Goal: Book appointment/travel/reservation

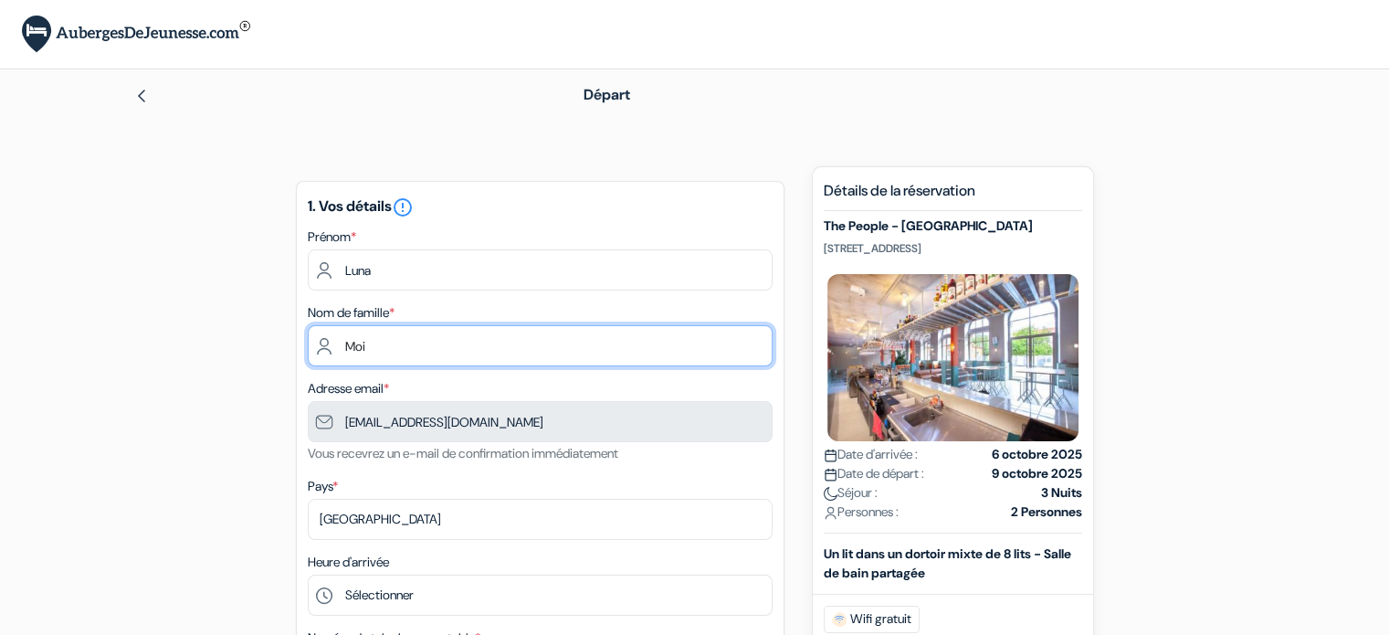
click at [439, 333] on input "Moi" at bounding box center [540, 345] width 465 height 41
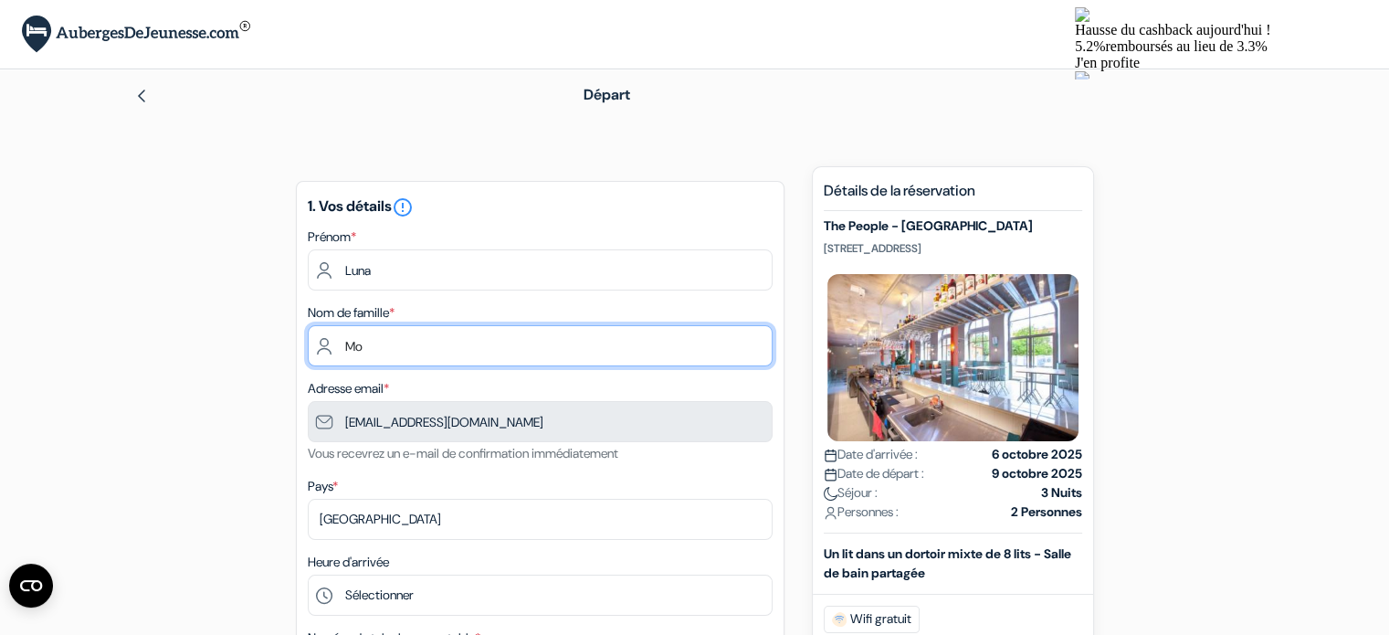
click at [406, 346] on input "Mo" at bounding box center [540, 345] width 465 height 41
type input "M"
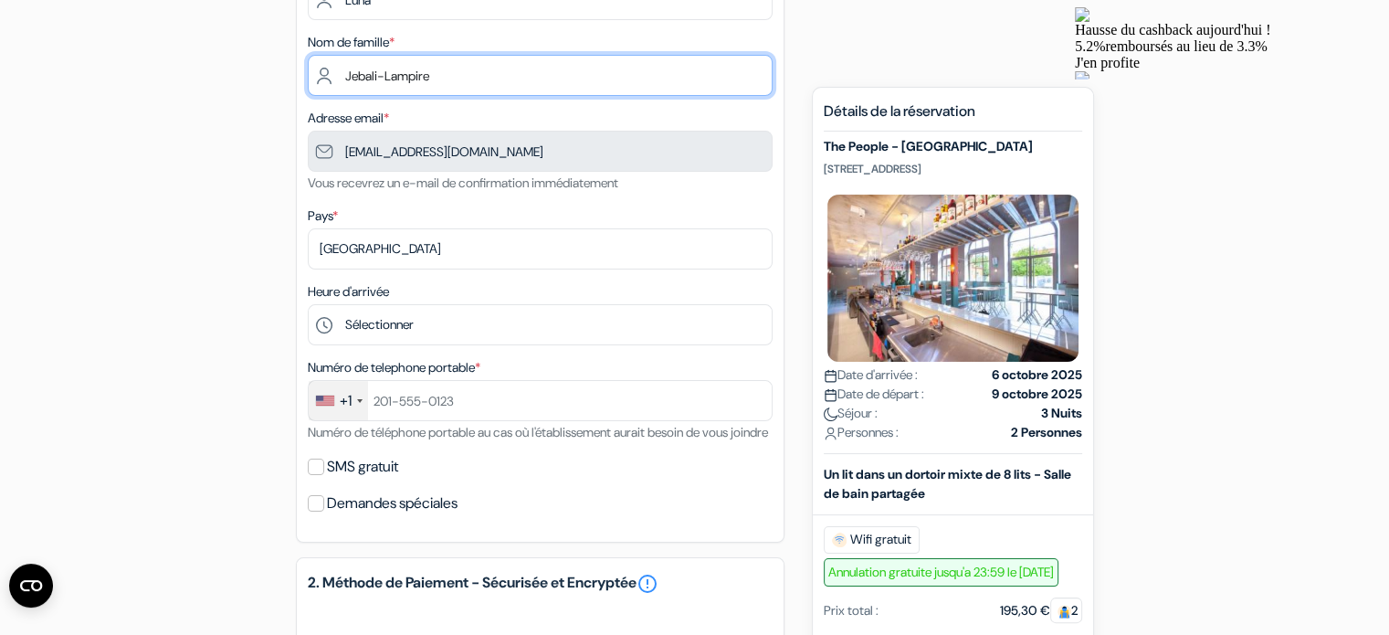
scroll to position [281, 0]
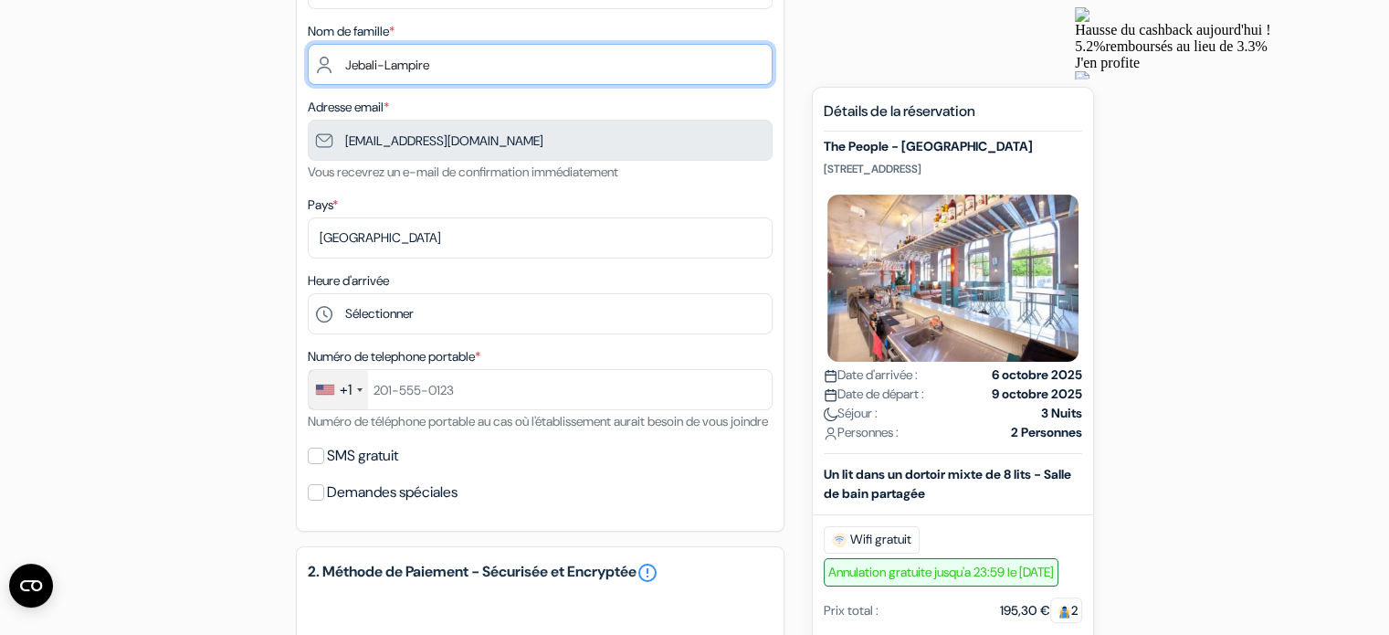
type input "Jebali-Lampire"
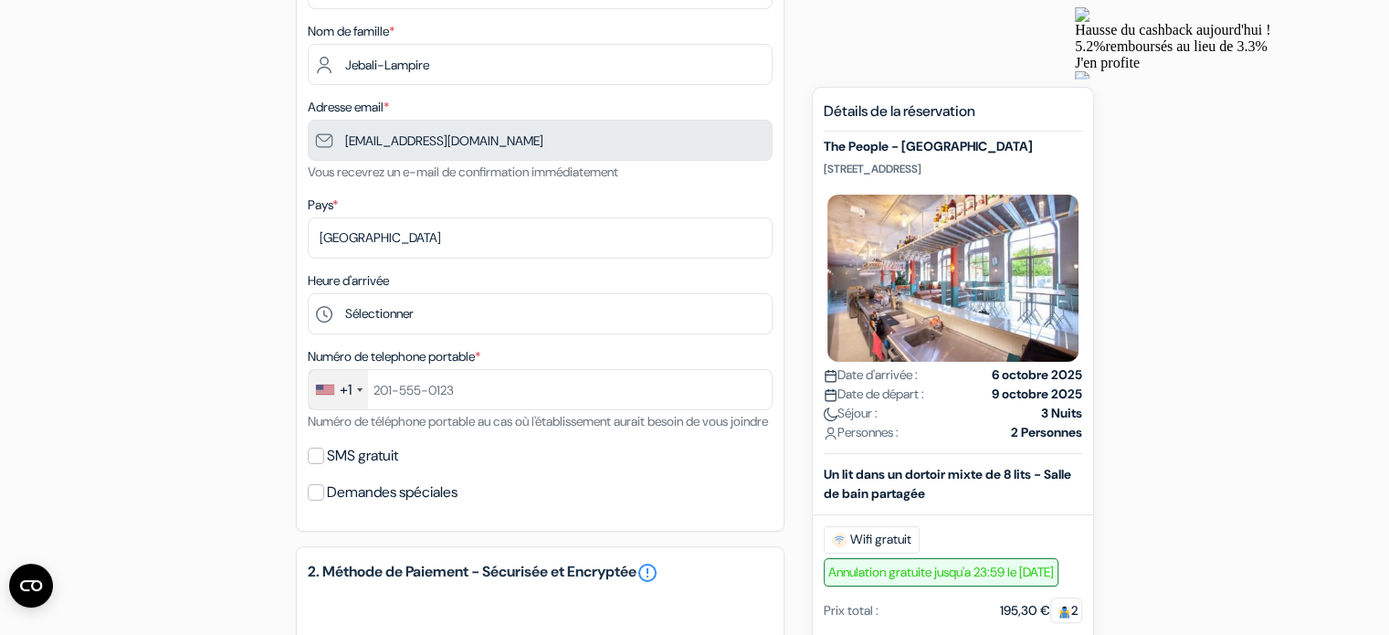
click at [341, 386] on div "+1" at bounding box center [346, 390] width 12 height 22
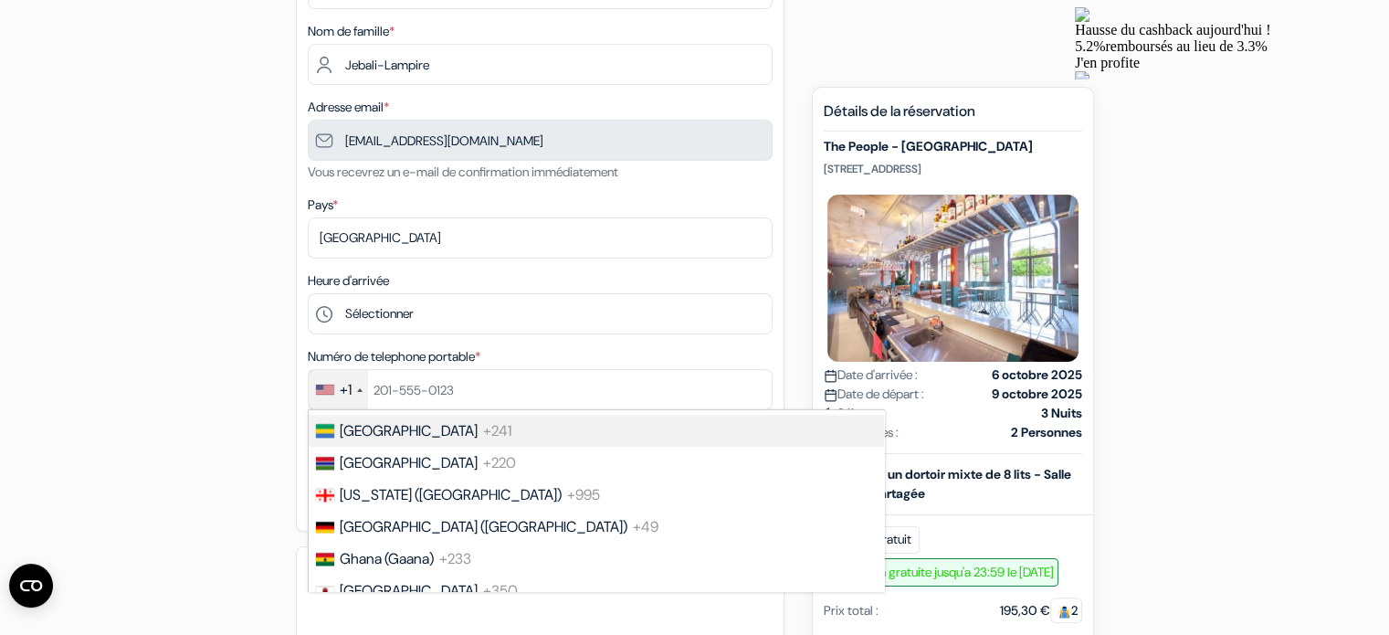
scroll to position [2441, 0]
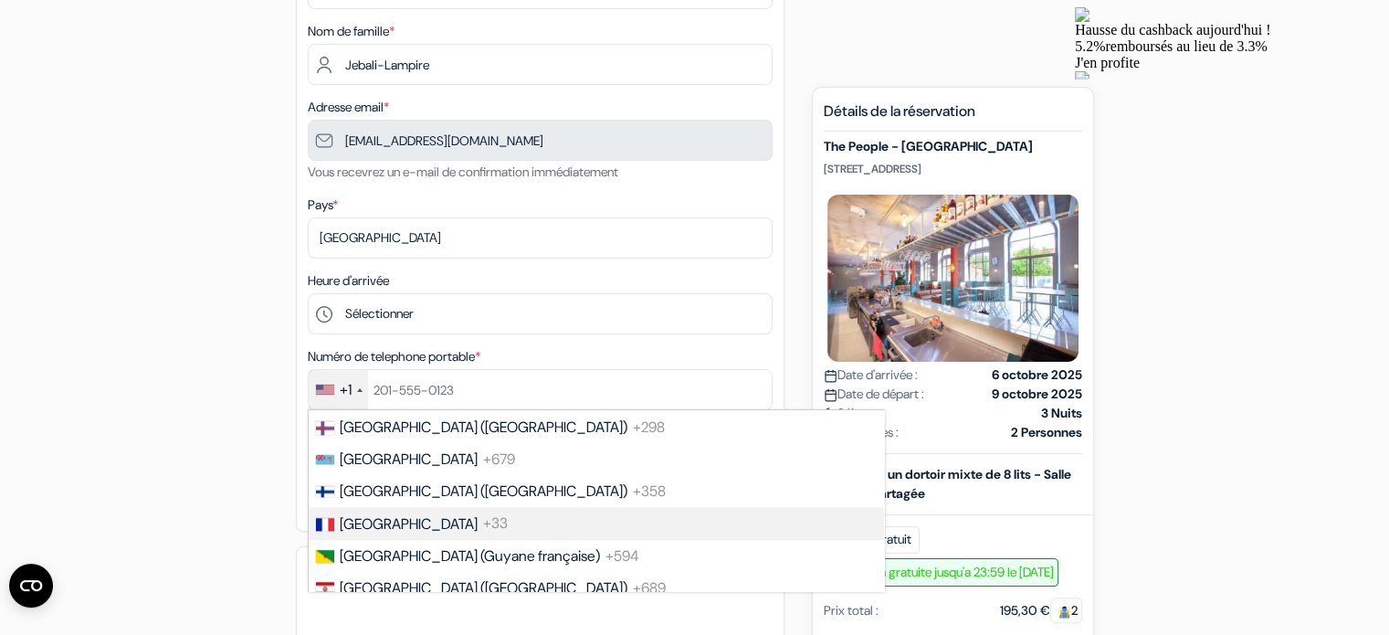
click at [369, 533] on span "[GEOGRAPHIC_DATA]" at bounding box center [409, 523] width 138 height 19
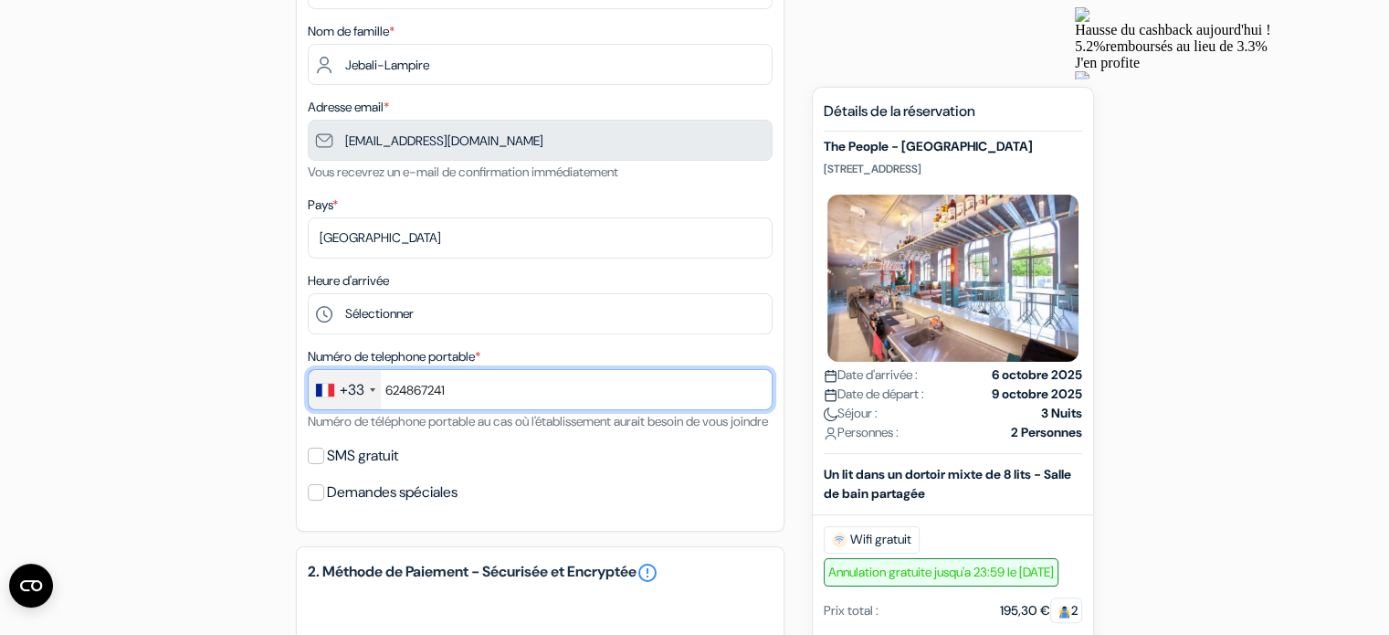
type input "624867241"
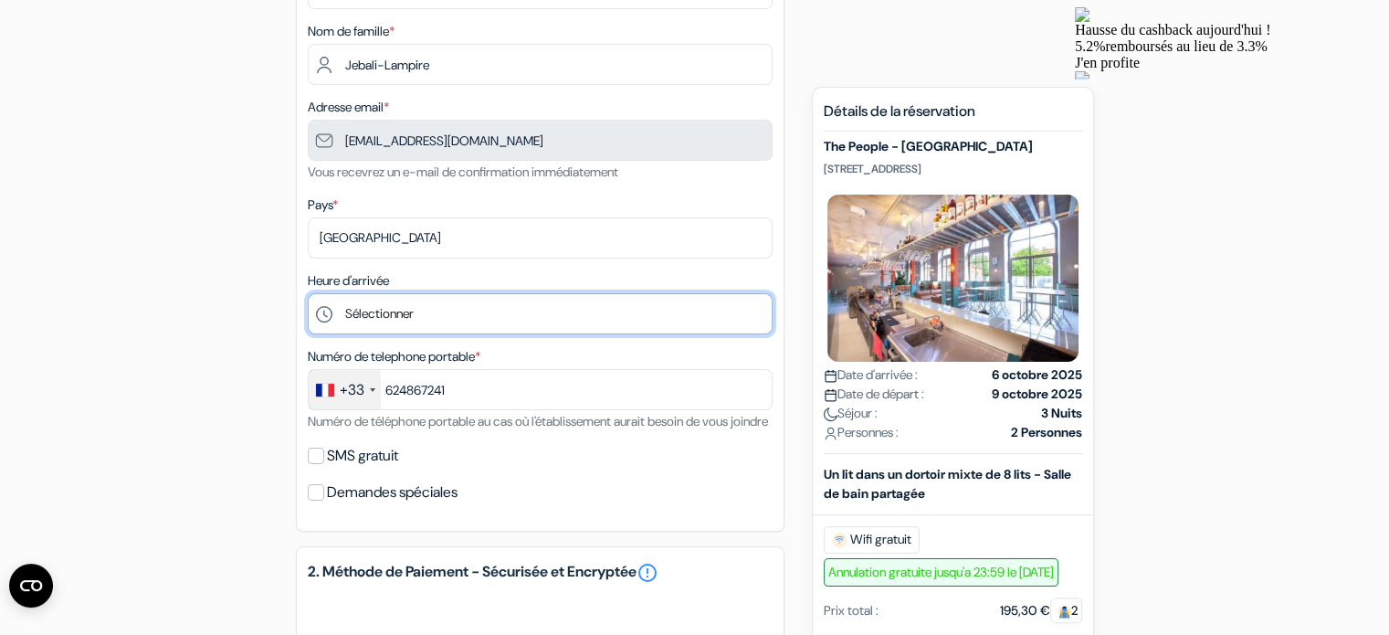
click at [420, 312] on select "Sélectionner 1:00 2:00 3:00 4:00 5:00 6:00 7:00 8:00 9:00 10:00 11:00 12:00 13:…" at bounding box center [540, 313] width 465 height 41
select select "17"
click at [308, 293] on select "Sélectionner 1:00 2:00 3:00 4:00 5:00 6:00 7:00 8:00 9:00 10:00 11:00 12:00 13:…" at bounding box center [540, 313] width 465 height 41
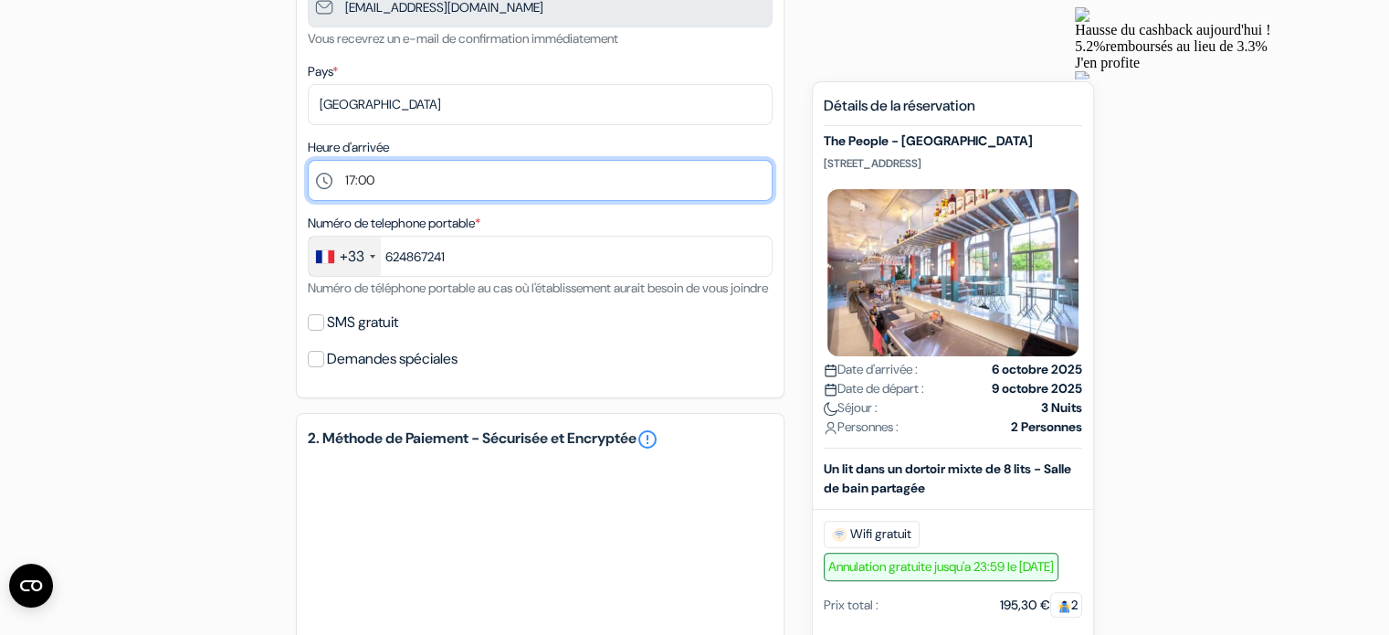
scroll to position [416, 0]
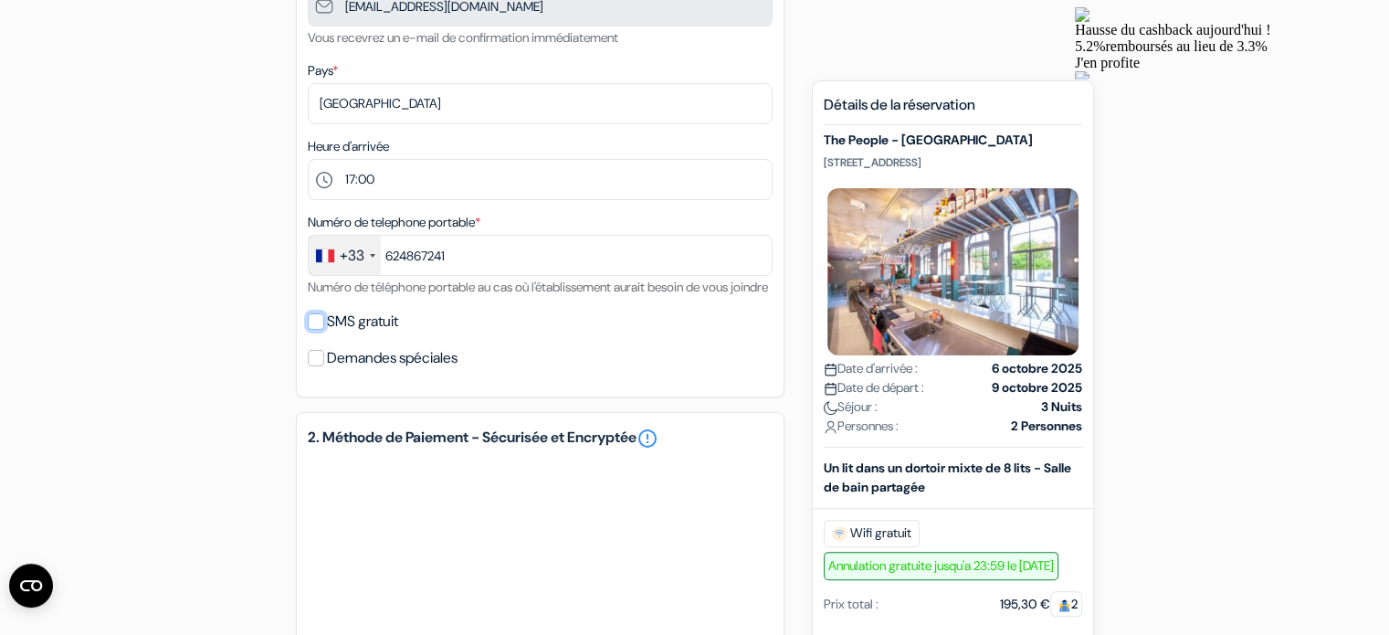
click at [316, 330] on input "SMS gratuit" at bounding box center [316, 321] width 16 height 16
checkbox input "true"
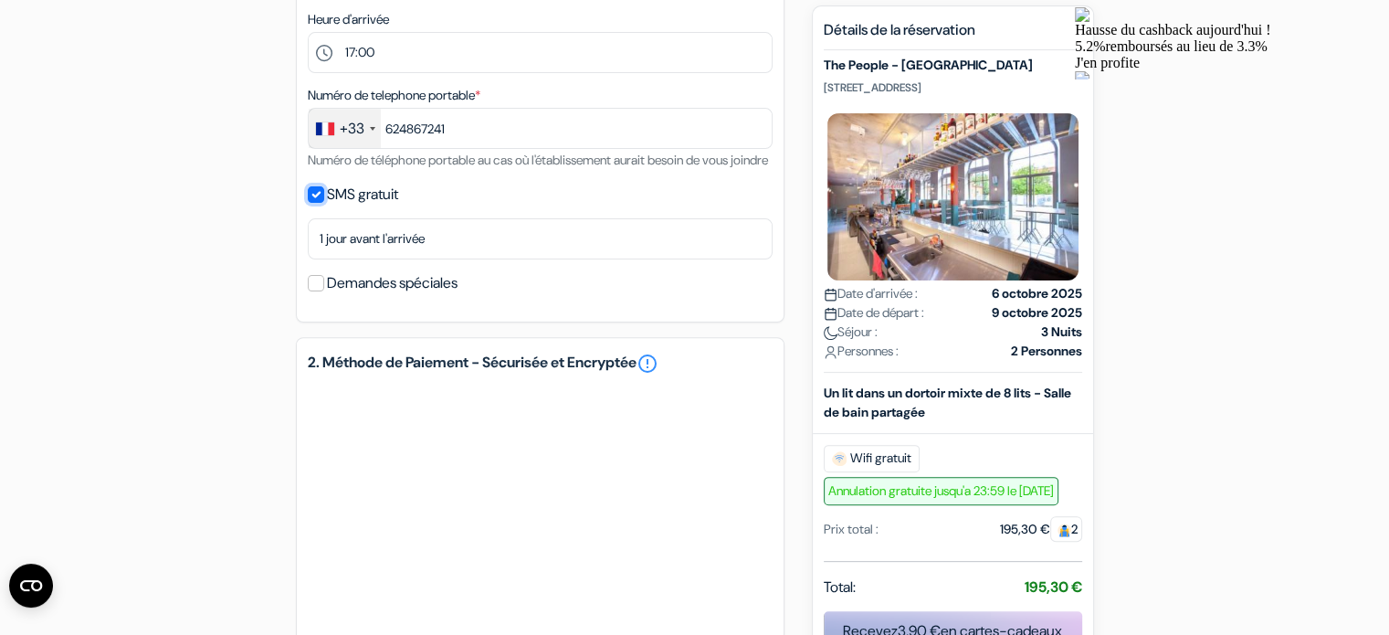
scroll to position [543, 0]
click at [396, 295] on label "Demandes spéciales" at bounding box center [392, 282] width 131 height 26
click at [324, 290] on input "Demandes spéciales" at bounding box center [316, 282] width 16 height 16
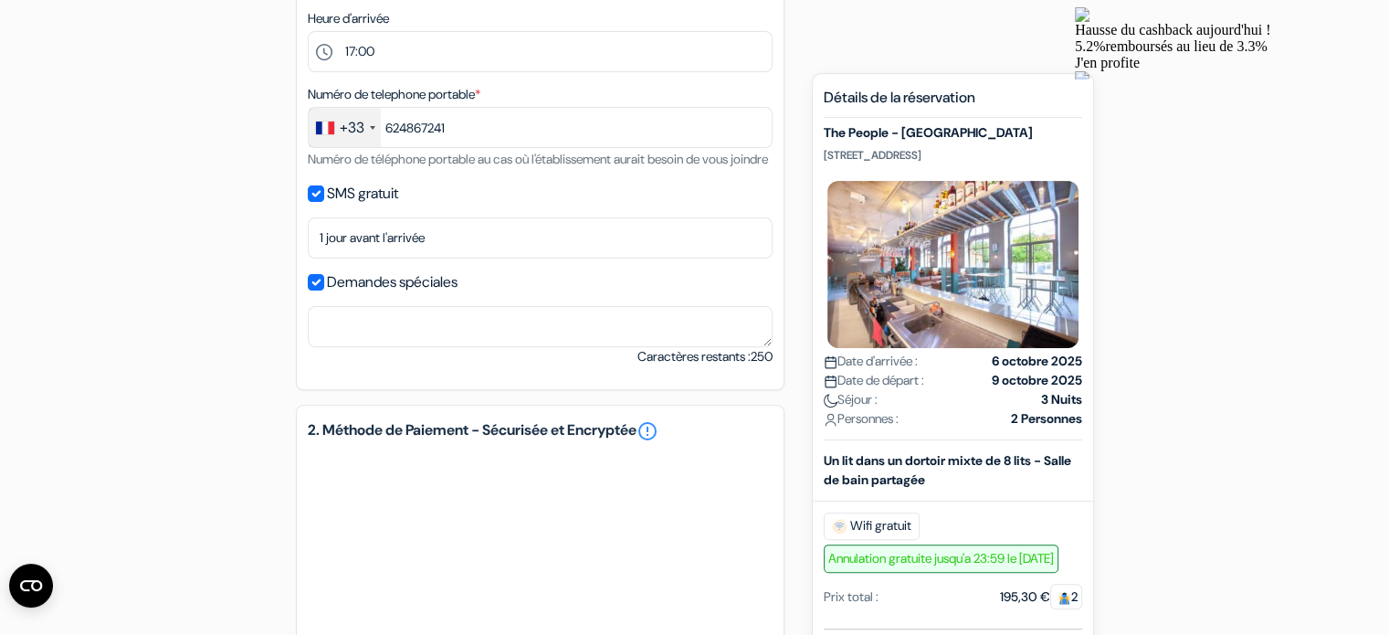
click at [396, 295] on label "Demandes spéciales" at bounding box center [392, 282] width 131 height 26
click at [324, 290] on input "Demandes spéciales" at bounding box center [316, 282] width 16 height 16
checkbox input "false"
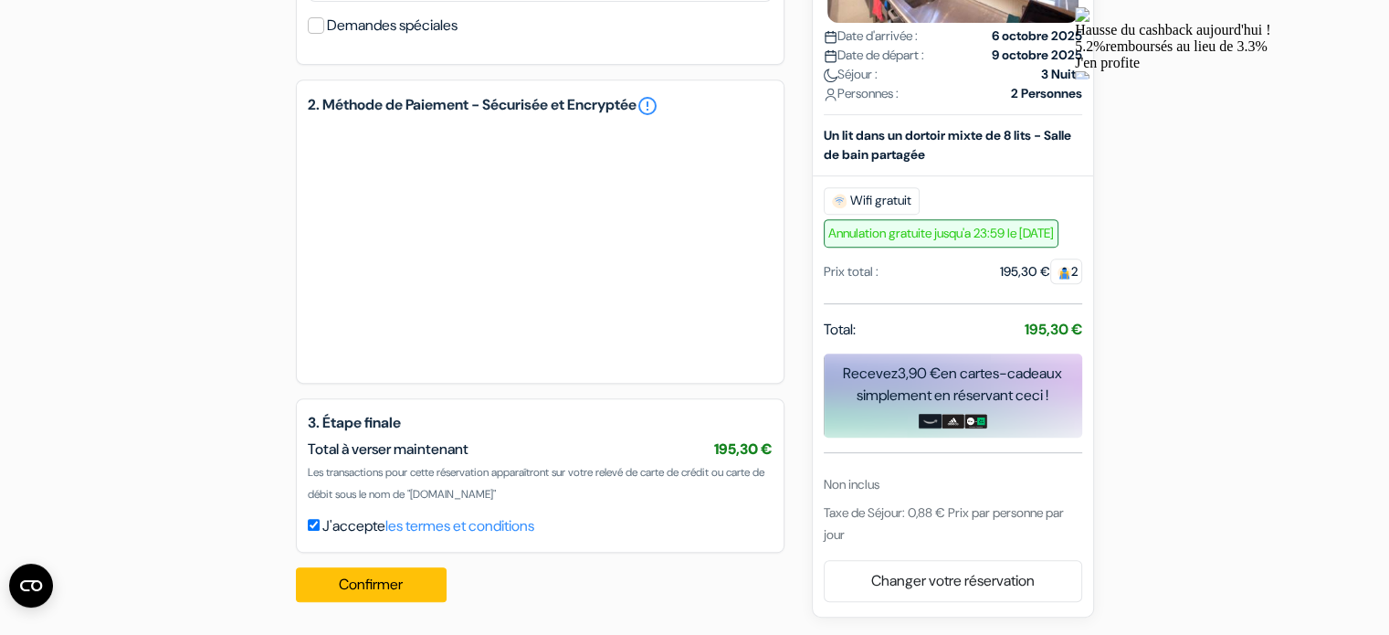
scroll to position [822, 0]
click at [364, 580] on button "Confirmer Loading..." at bounding box center [372, 584] width 152 height 35
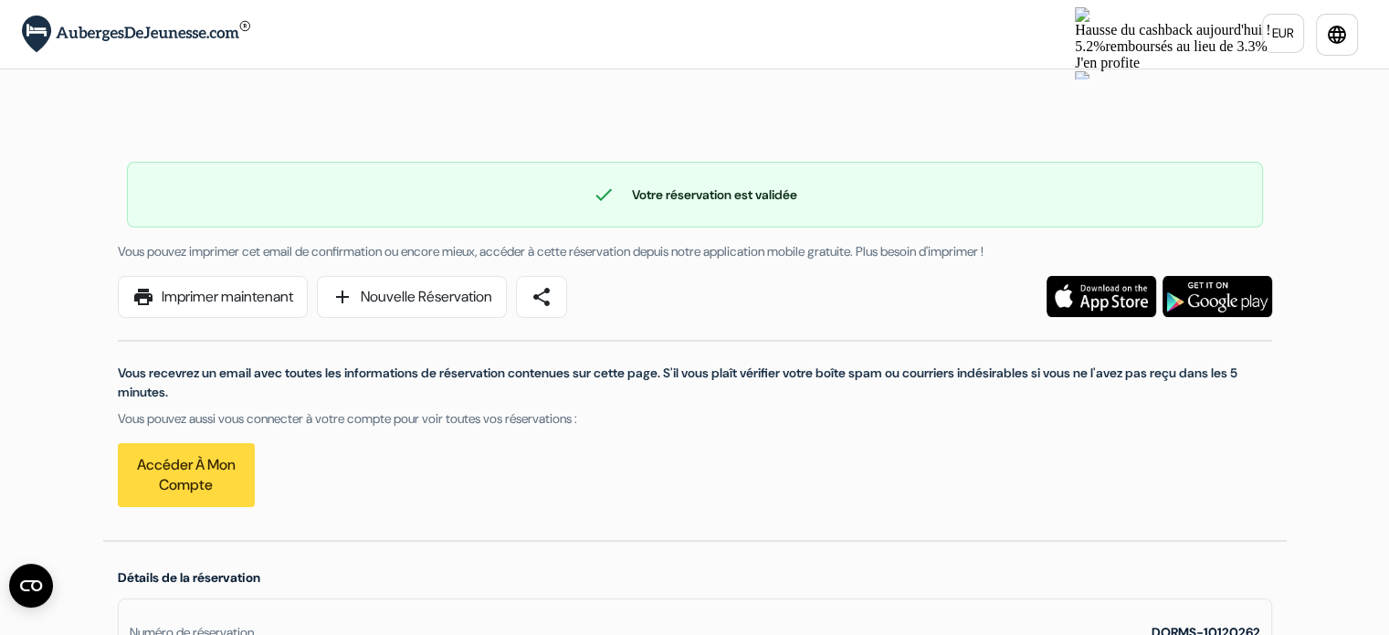
click at [1228, 55] on div "J'en profite" at bounding box center [1225, 63] width 300 height 16
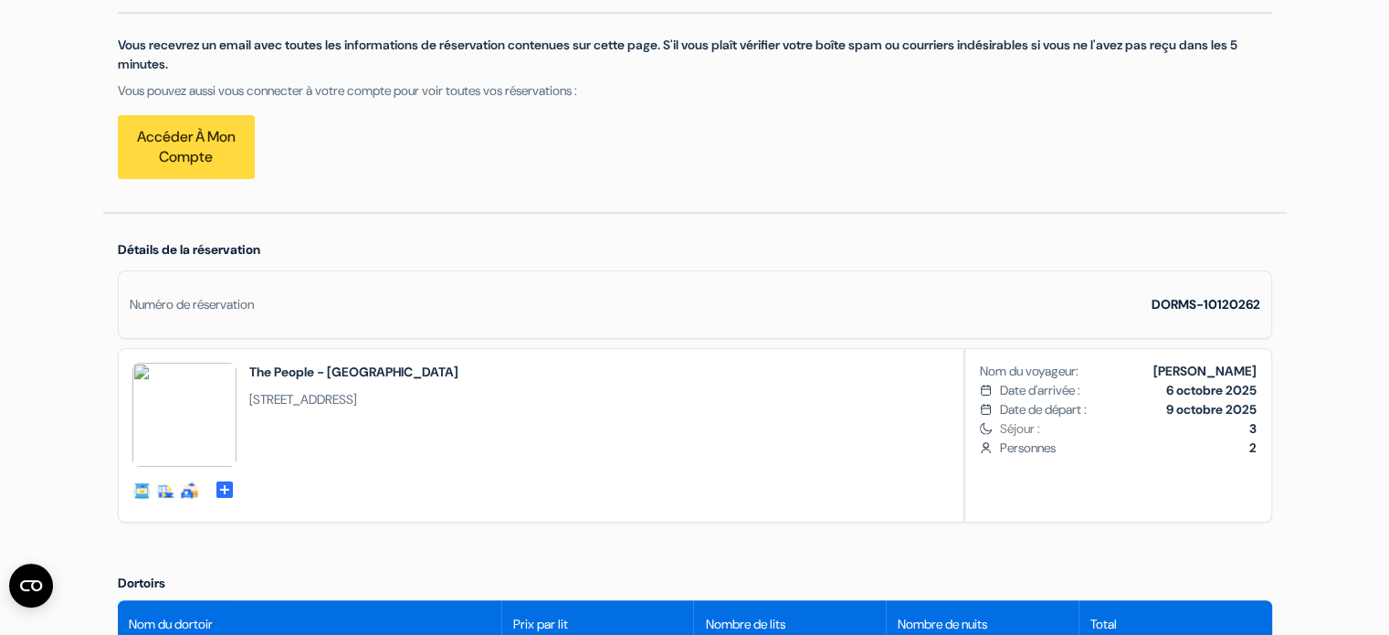
scroll to position [183, 0]
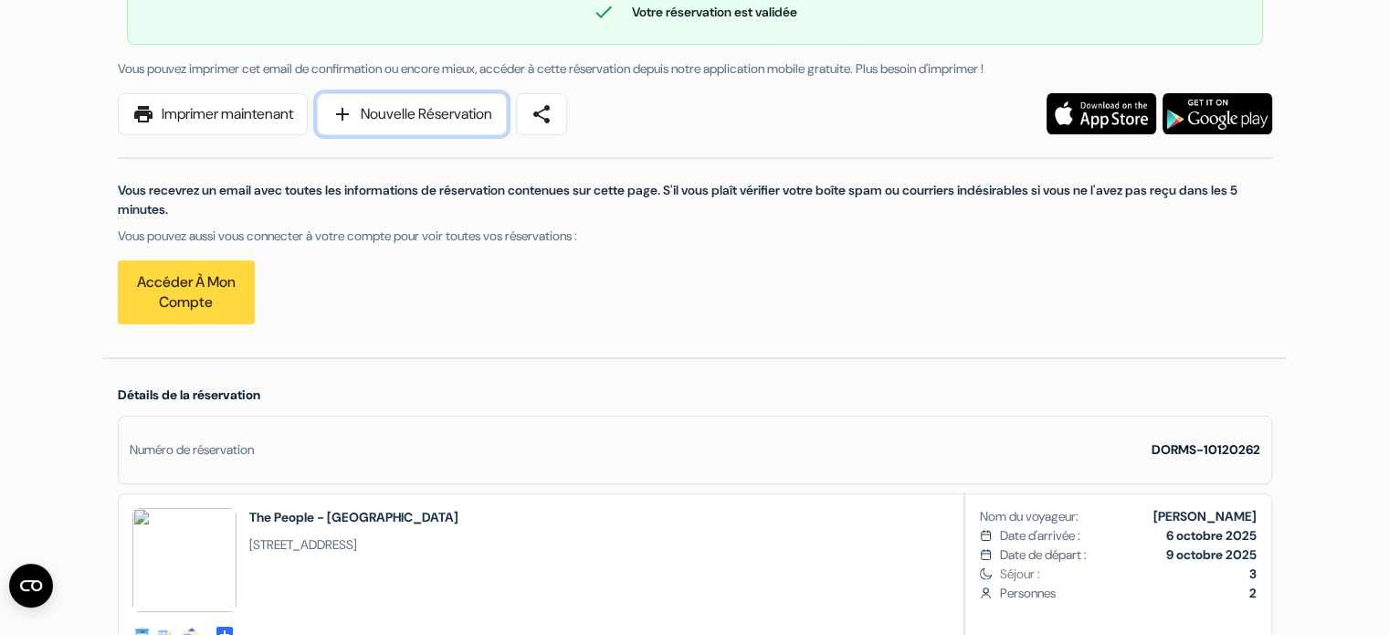
click at [386, 127] on link "add Nouvelle Réservation" at bounding box center [412, 114] width 190 height 42
